Goal: Use online tool/utility: Utilize a website feature to perform a specific function

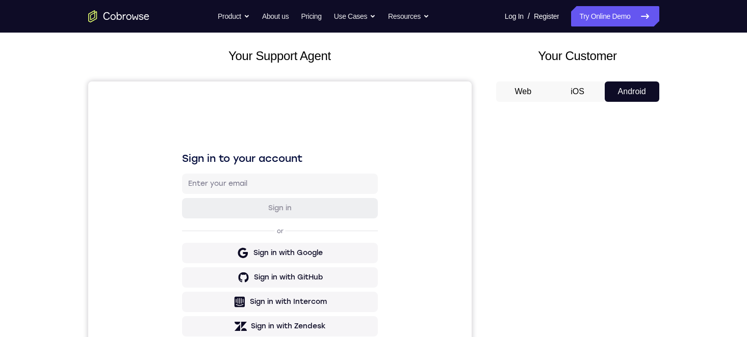
scroll to position [204, 0]
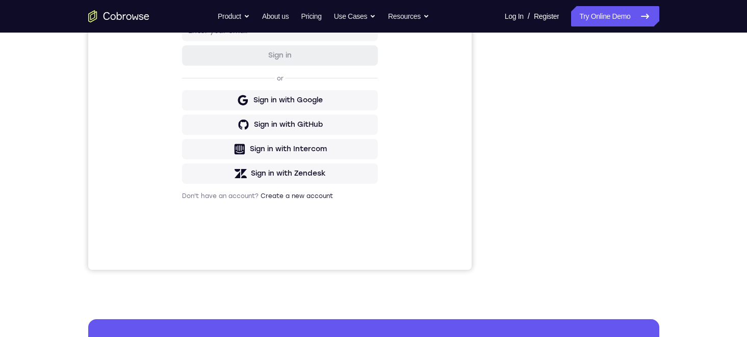
click at [692, 144] on div "Your Support Agent Your Customer Web iOS Android Next Steps We’d be happy to gi…" at bounding box center [373, 165] width 652 height 672
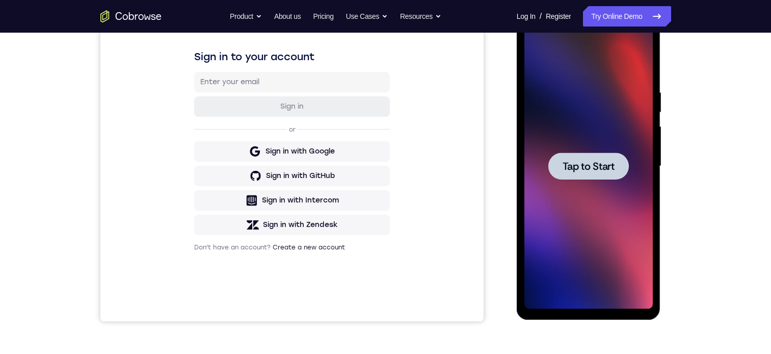
scroll to position [126, 0]
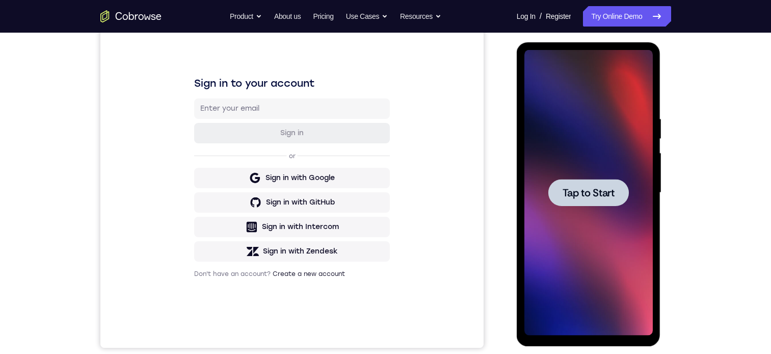
click at [610, 184] on div at bounding box center [588, 192] width 81 height 27
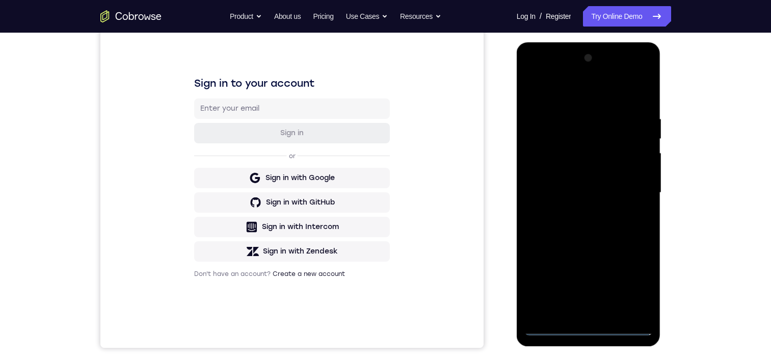
click at [586, 326] on div at bounding box center [588, 192] width 128 height 285
drag, startPoint x: 601, startPoint y: 252, endPoint x: 614, endPoint y: 96, distance: 157.0
click at [614, 97] on div at bounding box center [588, 192] width 128 height 285
click at [609, 105] on div at bounding box center [588, 192] width 128 height 285
click at [575, 93] on div at bounding box center [588, 192] width 128 height 285
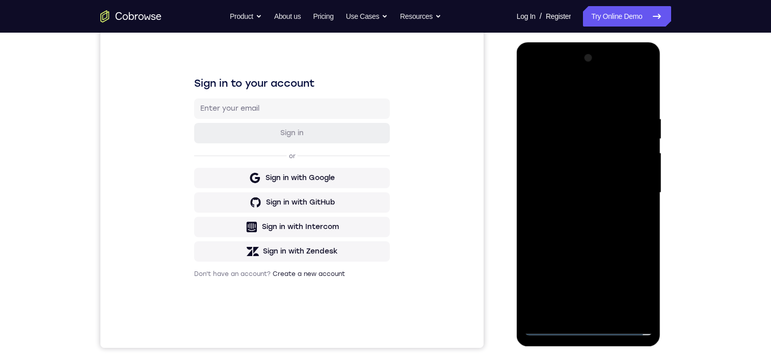
click at [633, 192] on div at bounding box center [588, 192] width 128 height 285
click at [575, 209] on div at bounding box center [588, 192] width 128 height 285
click at [578, 188] on div at bounding box center [588, 192] width 128 height 285
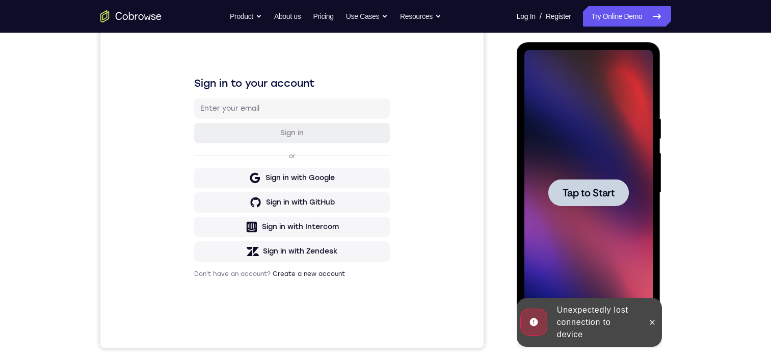
click at [584, 197] on button "Tap to Start" at bounding box center [588, 192] width 81 height 27
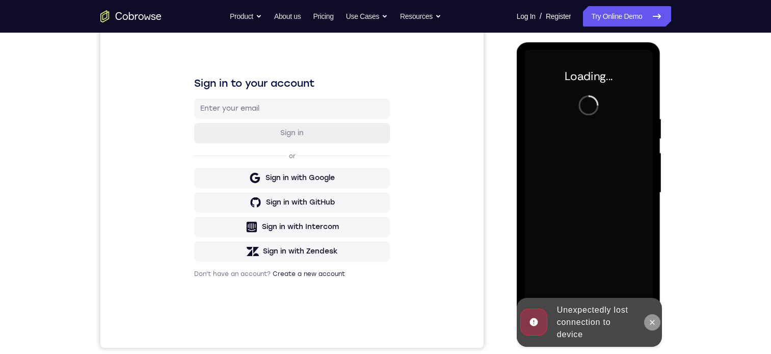
click at [650, 324] on icon at bounding box center [652, 322] width 8 height 8
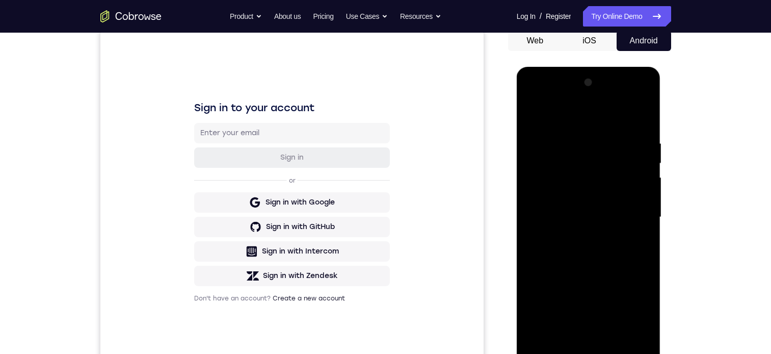
scroll to position [129, 0]
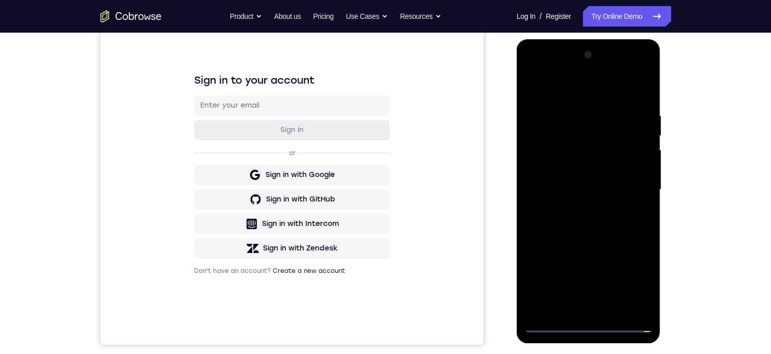
click at [588, 325] on div at bounding box center [588, 189] width 128 height 285
click at [589, 325] on div at bounding box center [588, 189] width 128 height 285
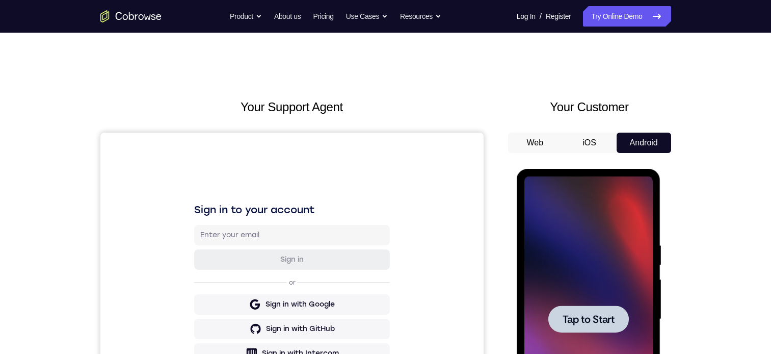
scroll to position [102, 0]
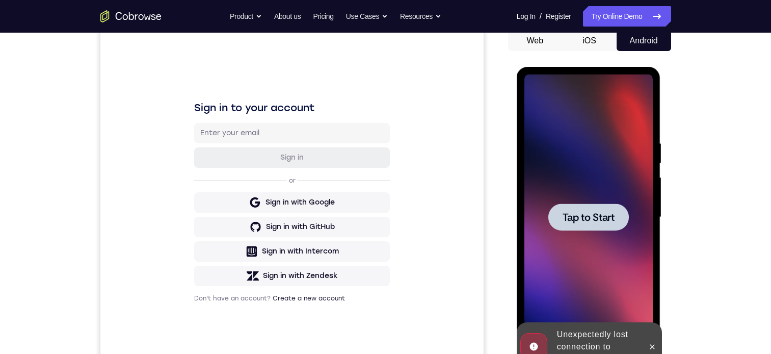
click at [591, 212] on span "Tap to Start" at bounding box center [589, 217] width 52 height 10
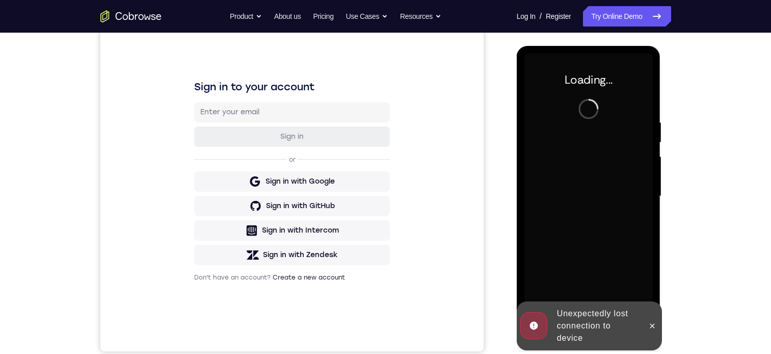
click at [735, 163] on div "Your Support Agent Your Customer Web iOS Android Next Steps We’d be happy to gi…" at bounding box center [385, 246] width 771 height 672
click at [650, 326] on icon at bounding box center [652, 326] width 8 height 8
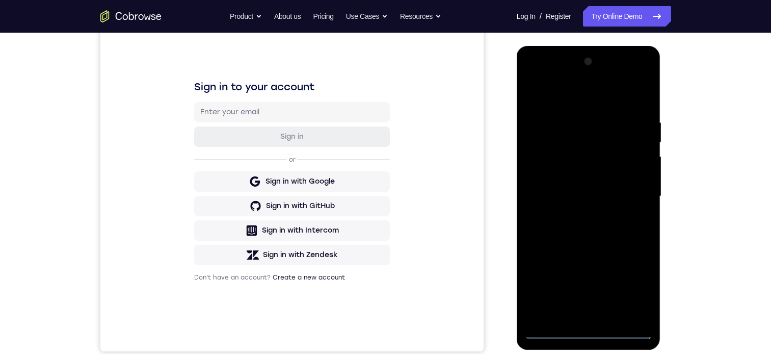
click at [588, 329] on div at bounding box center [588, 196] width 128 height 285
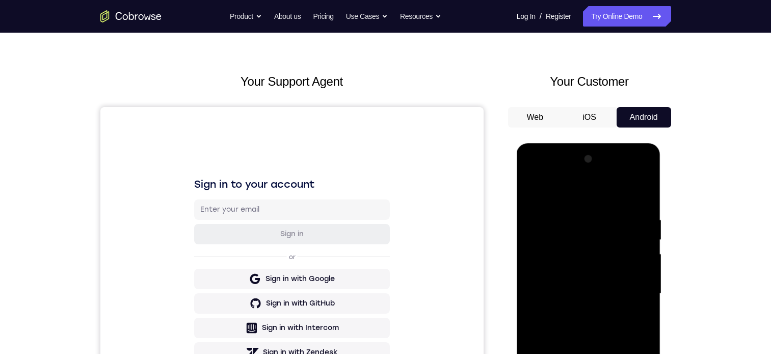
scroll to position [97, 0]
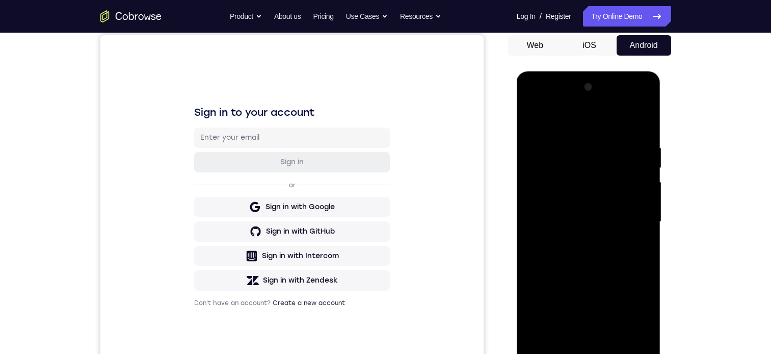
click at [631, 310] on div at bounding box center [588, 221] width 128 height 285
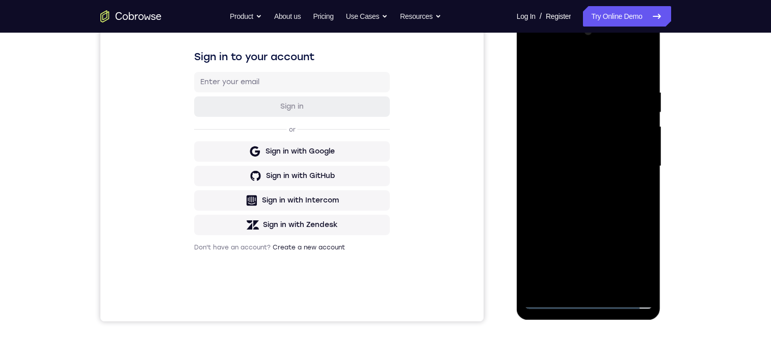
scroll to position [125, 0]
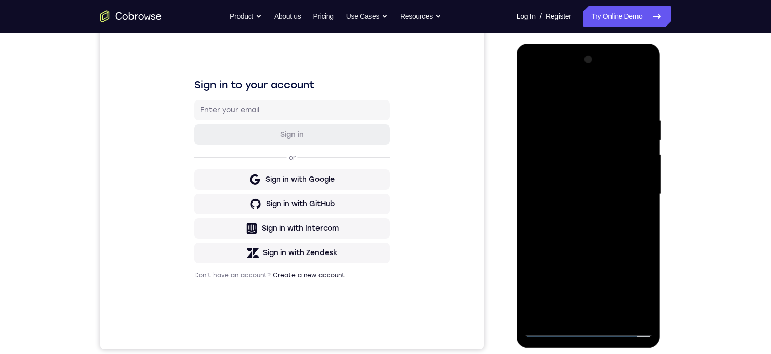
drag, startPoint x: 634, startPoint y: 283, endPoint x: 1184, endPoint y: 245, distance: 551.1
click at [634, 283] on div at bounding box center [588, 193] width 128 height 285
drag, startPoint x: 572, startPoint y: 90, endPoint x: 1031, endPoint y: 128, distance: 461.2
click at [572, 90] on div at bounding box center [588, 193] width 128 height 285
click at [631, 189] on div at bounding box center [588, 193] width 128 height 285
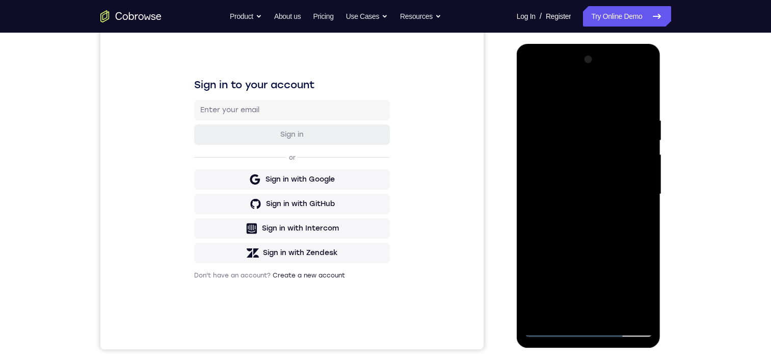
click at [578, 315] on div at bounding box center [588, 193] width 128 height 285
click at [604, 186] on div at bounding box center [588, 193] width 128 height 285
click at [578, 175] on div at bounding box center [588, 193] width 128 height 285
click at [594, 195] on div at bounding box center [588, 193] width 128 height 285
click at [598, 234] on div at bounding box center [588, 193] width 128 height 285
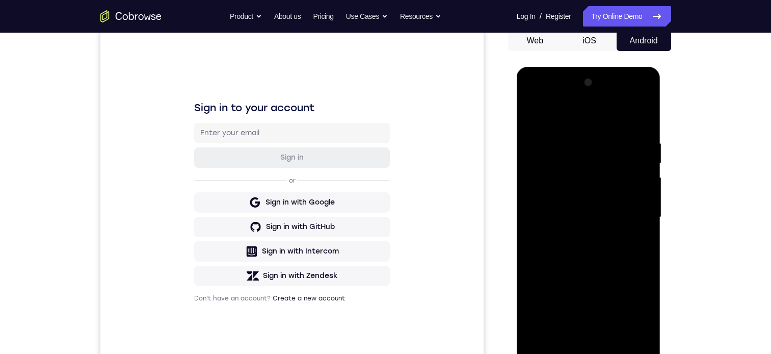
scroll to position [153, 0]
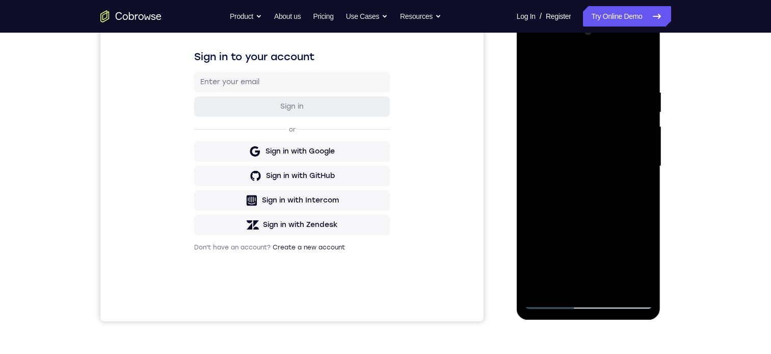
click at [611, 64] on div at bounding box center [588, 165] width 128 height 285
click at [593, 49] on div at bounding box center [588, 165] width 128 height 285
click at [124, 17] on icon "Go to the home page" at bounding box center [130, 16] width 61 height 12
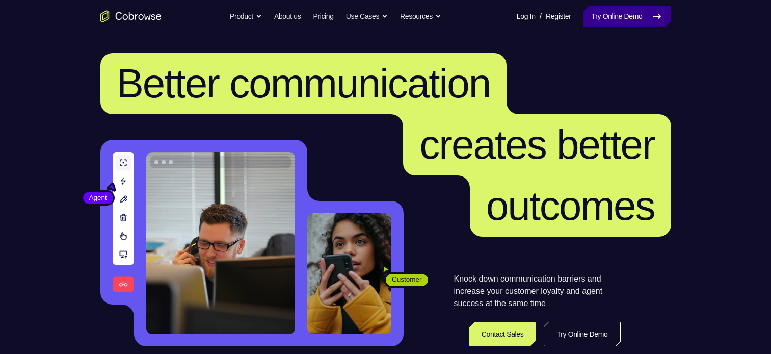
click at [618, 22] on link "Try Online Demo" at bounding box center [627, 16] width 88 height 20
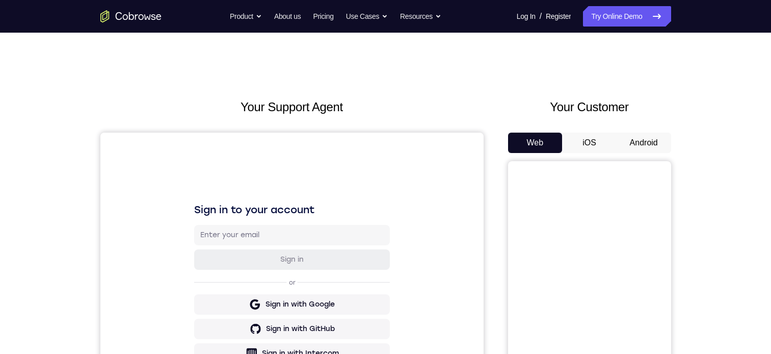
click at [634, 141] on button "Android" at bounding box center [644, 142] width 55 height 20
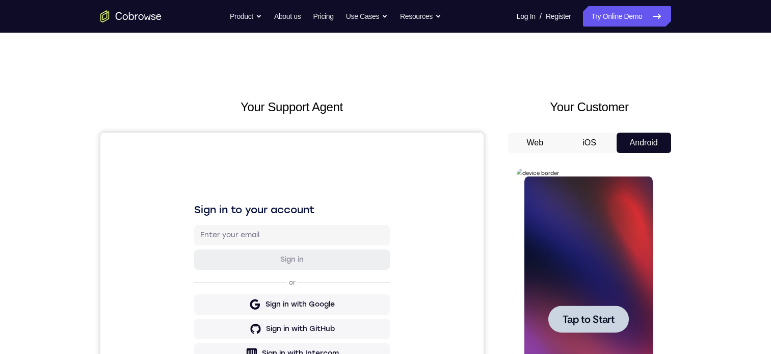
scroll to position [153, 0]
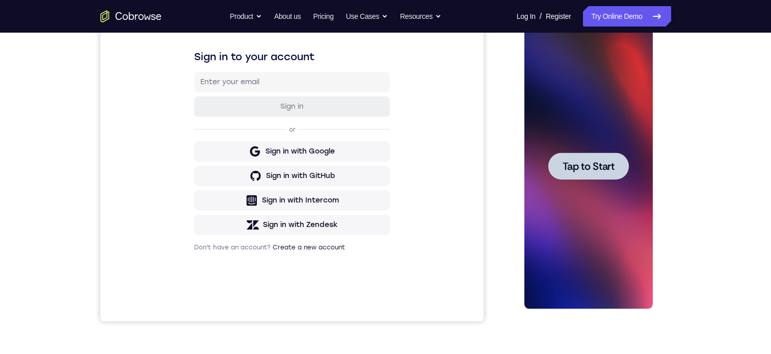
click at [587, 167] on span "Tap to Start" at bounding box center [589, 166] width 52 height 10
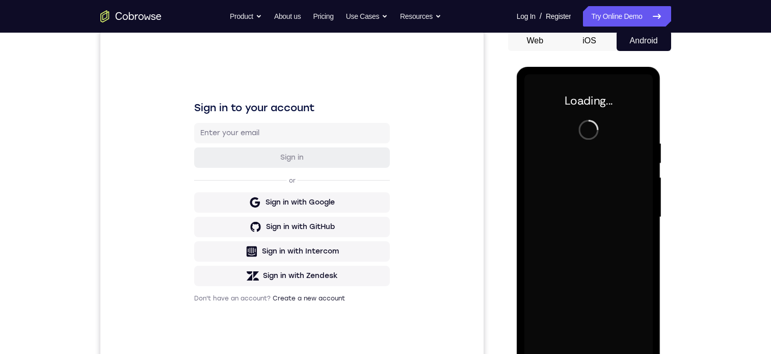
scroll to position [109, 0]
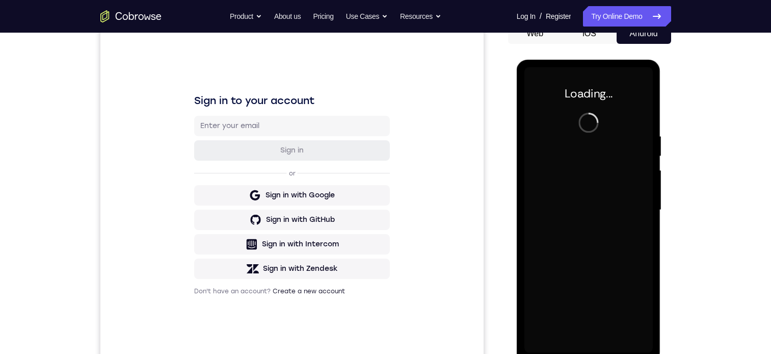
drag, startPoint x: 774, startPoint y: 95, endPoint x: 133, endPoint y: 130, distance: 641.5
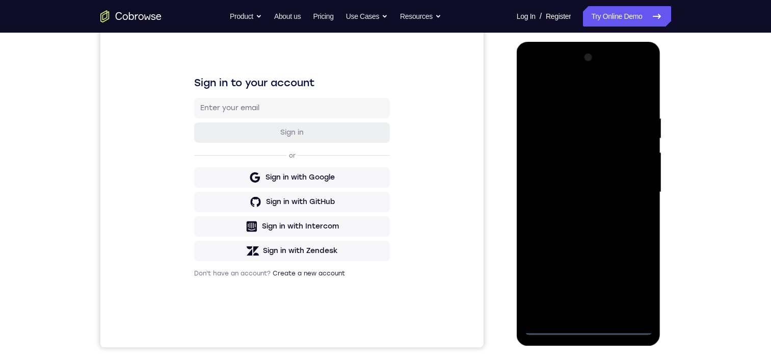
click at [589, 327] on div at bounding box center [588, 191] width 128 height 285
click at [635, 283] on div at bounding box center [588, 191] width 128 height 285
click at [636, 284] on div at bounding box center [588, 191] width 128 height 285
click at [557, 94] on div at bounding box center [588, 191] width 128 height 285
click at [634, 187] on div at bounding box center [588, 191] width 128 height 285
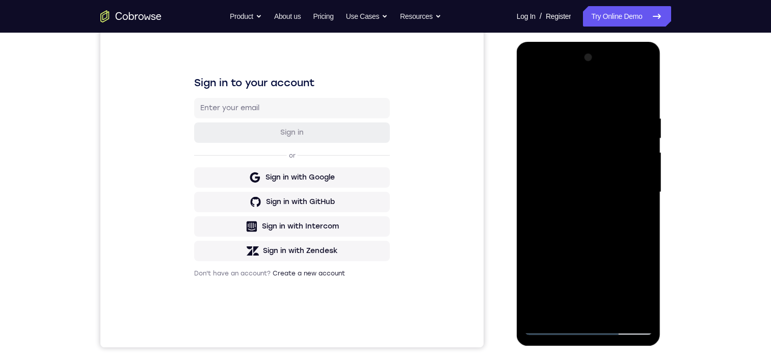
click at [577, 311] on div at bounding box center [588, 191] width 128 height 285
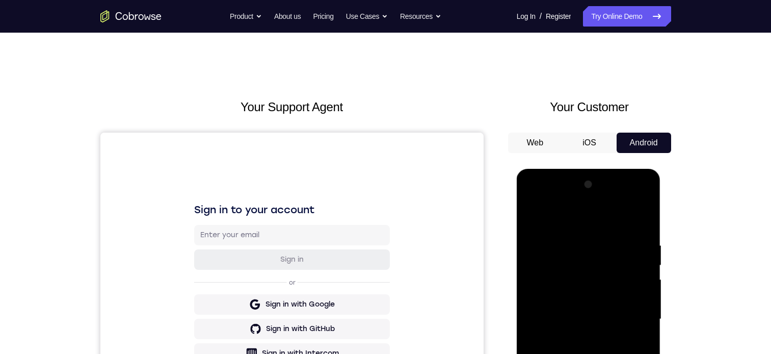
scroll to position [153, 0]
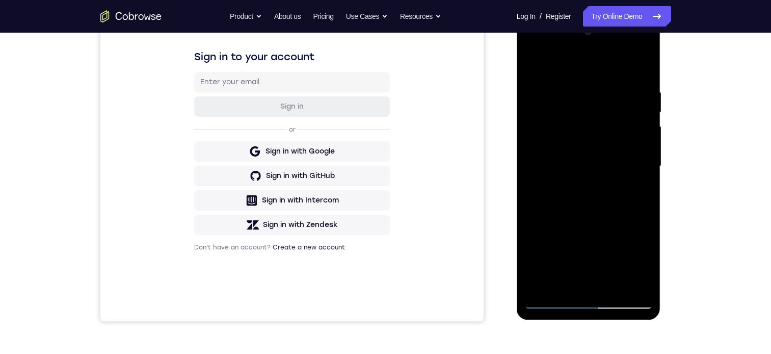
click at [530, 62] on div at bounding box center [588, 165] width 128 height 285
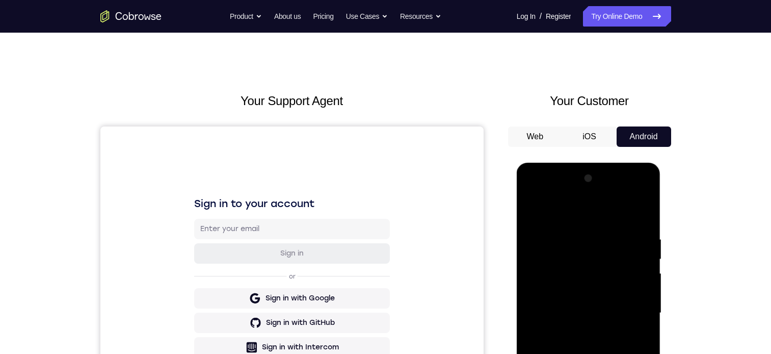
scroll to position [102, 0]
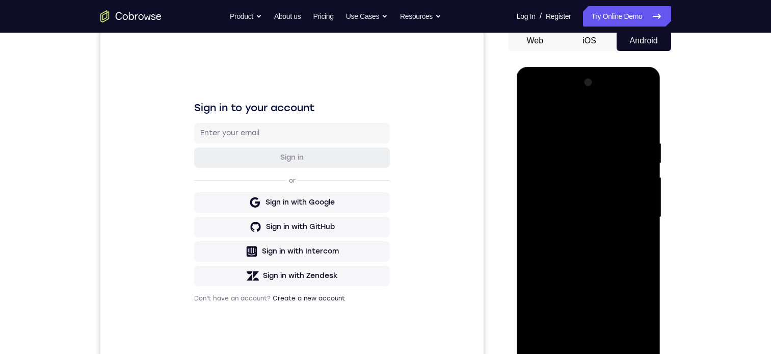
drag, startPoint x: 633, startPoint y: 98, endPoint x: 897, endPoint y: 70, distance: 264.9
click at [633, 98] on div at bounding box center [588, 216] width 128 height 285
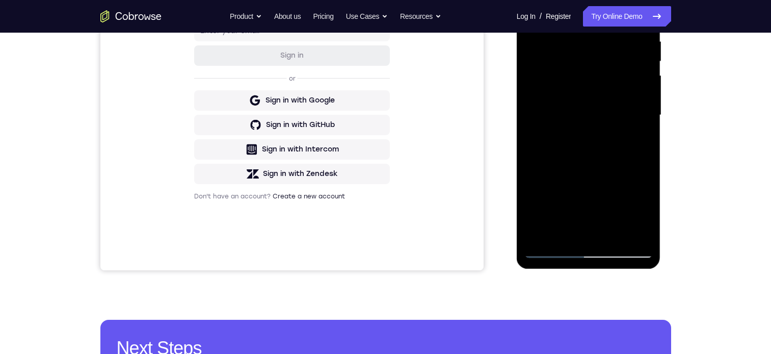
click at [532, 83] on div at bounding box center [588, 114] width 128 height 285
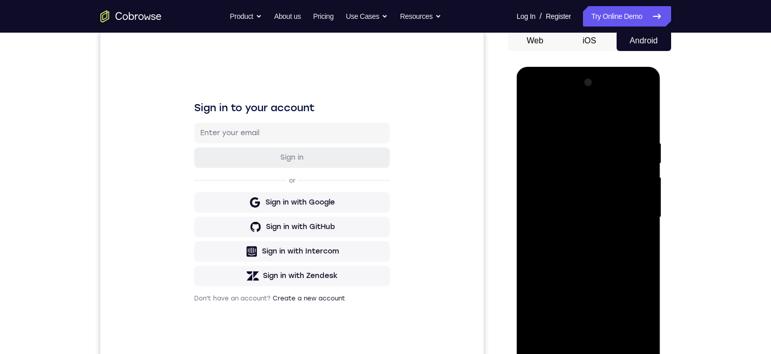
click at [552, 98] on div at bounding box center [588, 216] width 128 height 285
click at [632, 209] on div at bounding box center [588, 216] width 128 height 285
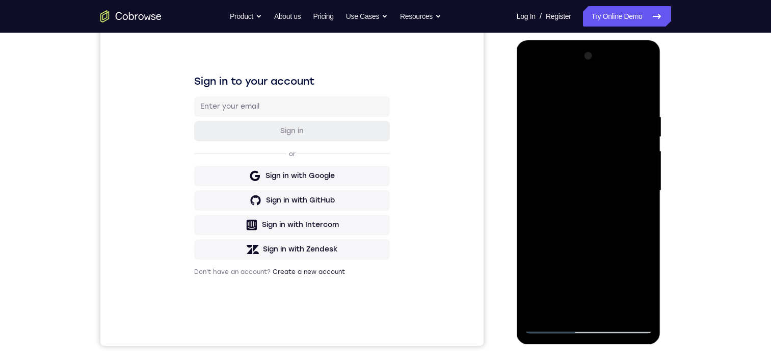
drag, startPoint x: 632, startPoint y: 180, endPoint x: 1182, endPoint y: 220, distance: 551.2
click at [632, 180] on div at bounding box center [588, 190] width 128 height 285
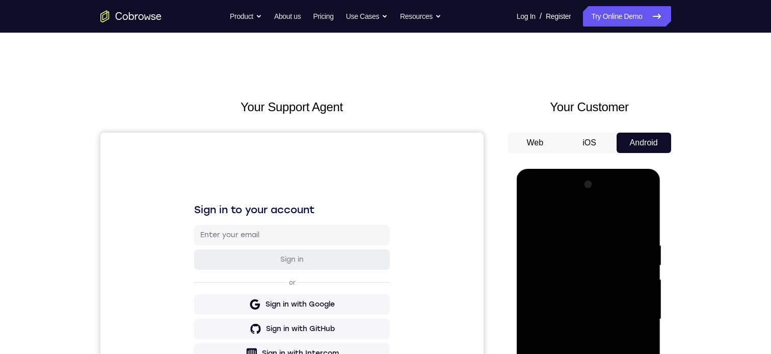
scroll to position [204, 0]
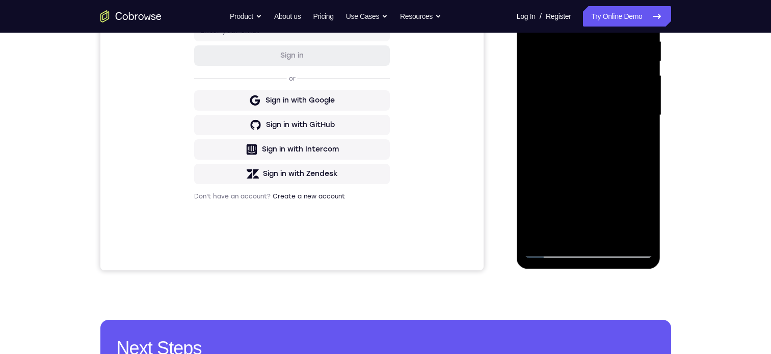
click at [633, 115] on div at bounding box center [588, 114] width 128 height 285
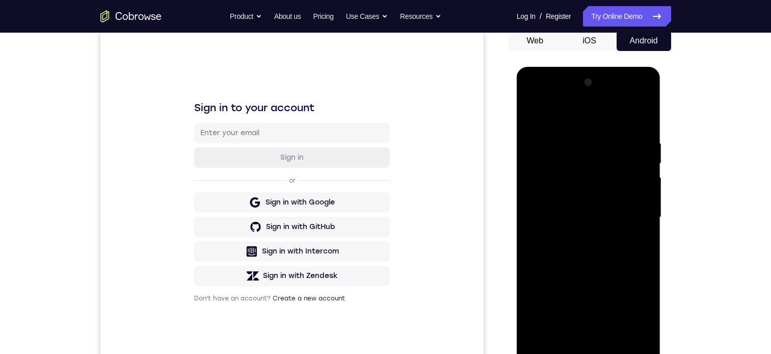
scroll to position [102, 0]
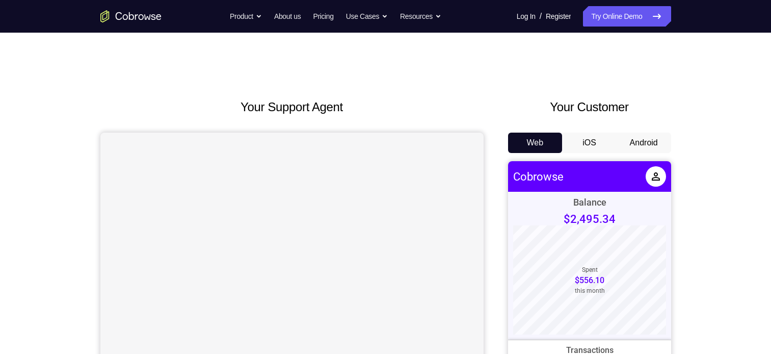
click at [640, 140] on button "Android" at bounding box center [644, 142] width 55 height 20
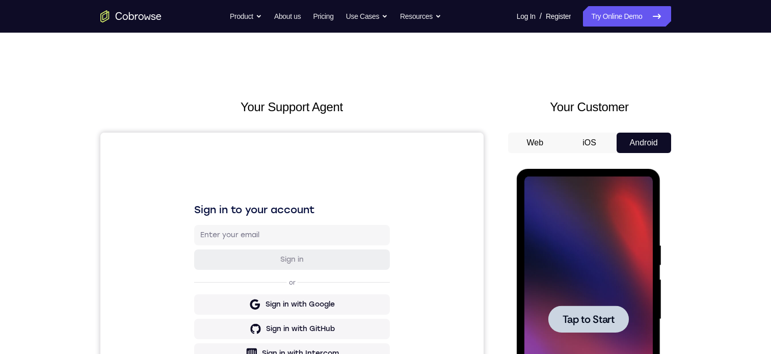
drag, startPoint x: 581, startPoint y: 319, endPoint x: 599, endPoint y: 317, distance: 18.4
click at [581, 319] on span "Tap to Start" at bounding box center [589, 319] width 52 height 10
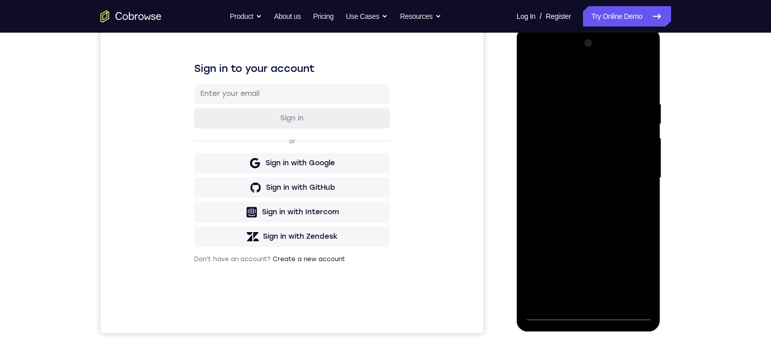
scroll to position [130, 0]
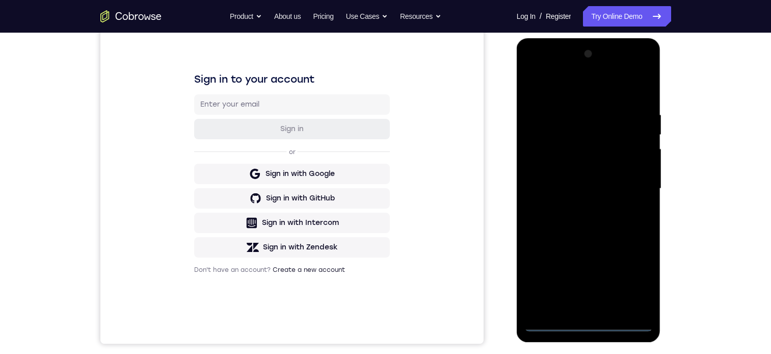
click at [586, 323] on div at bounding box center [588, 188] width 128 height 285
click at [632, 278] on div at bounding box center [588, 188] width 128 height 285
click at [574, 87] on div at bounding box center [588, 188] width 128 height 285
click at [632, 184] on div at bounding box center [588, 188] width 128 height 285
click at [578, 205] on div at bounding box center [588, 188] width 128 height 285
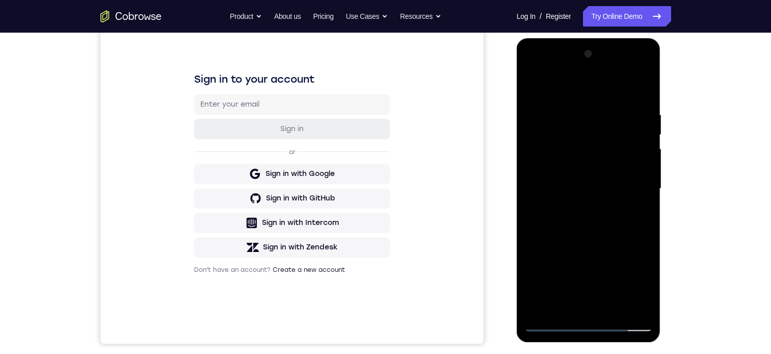
click at [560, 178] on div at bounding box center [588, 188] width 128 height 285
click at [582, 167] on div at bounding box center [588, 188] width 128 height 285
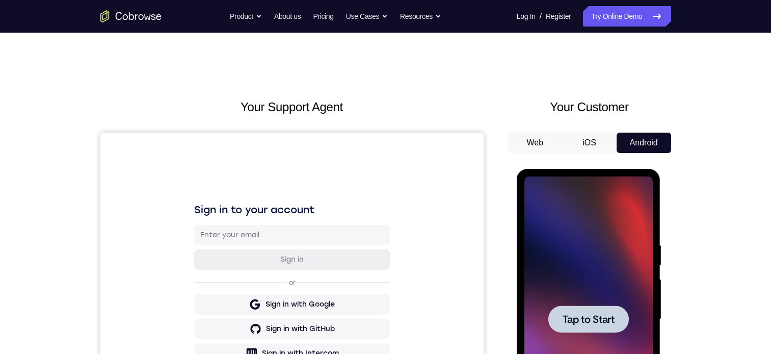
scroll to position [153, 0]
